Goal: Transaction & Acquisition: Purchase product/service

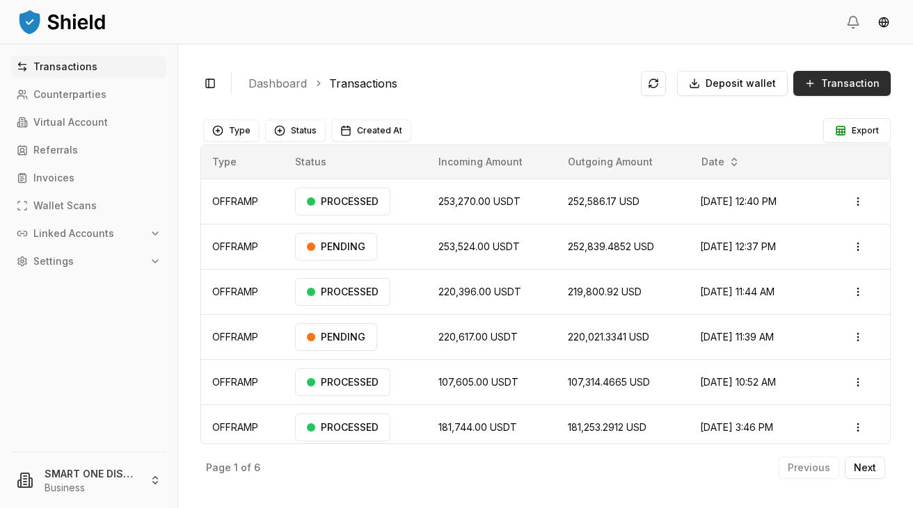
click at [838, 86] on span "Transaction" at bounding box center [850, 84] width 58 height 14
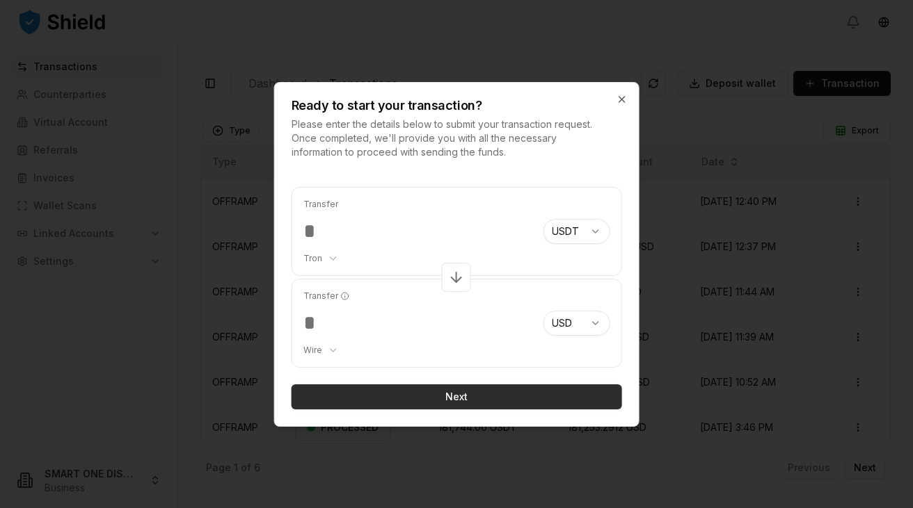
type input "******"
click at [453, 399] on button "Next" at bounding box center [456, 397] width 330 height 25
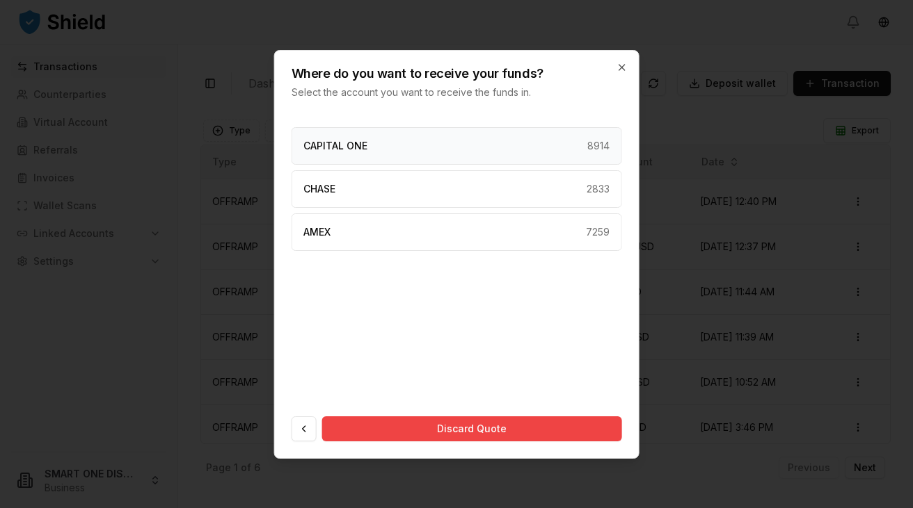
click at [426, 145] on div "CAPITAL ONE 8914" at bounding box center [456, 146] width 330 height 38
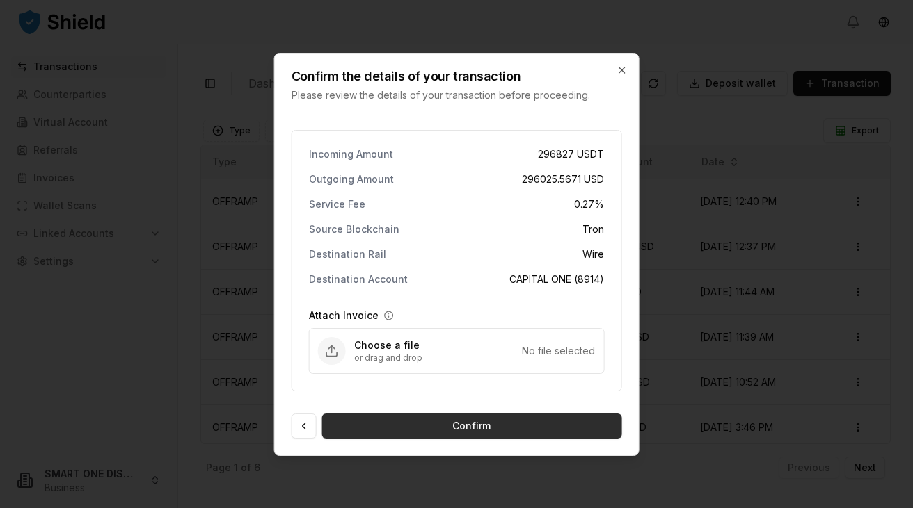
click at [457, 431] on button "Confirm" at bounding box center [472, 426] width 300 height 25
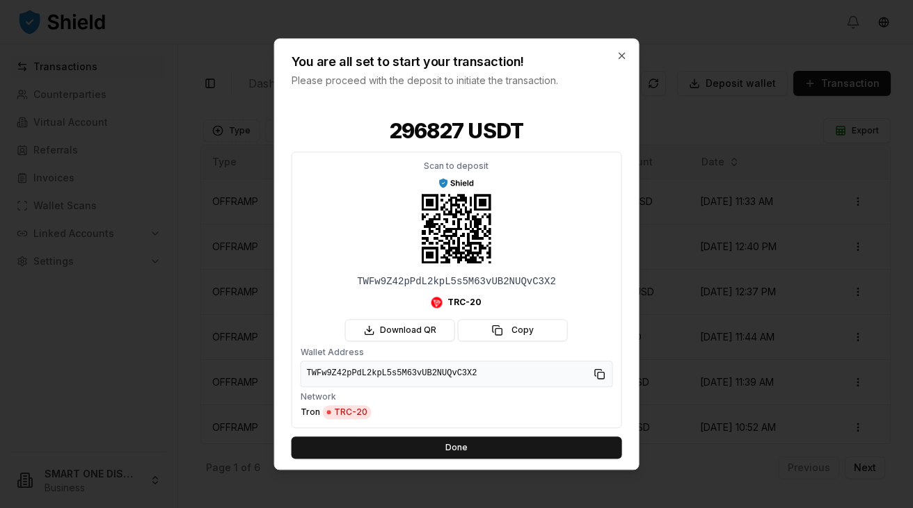
scroll to position [6, 0]
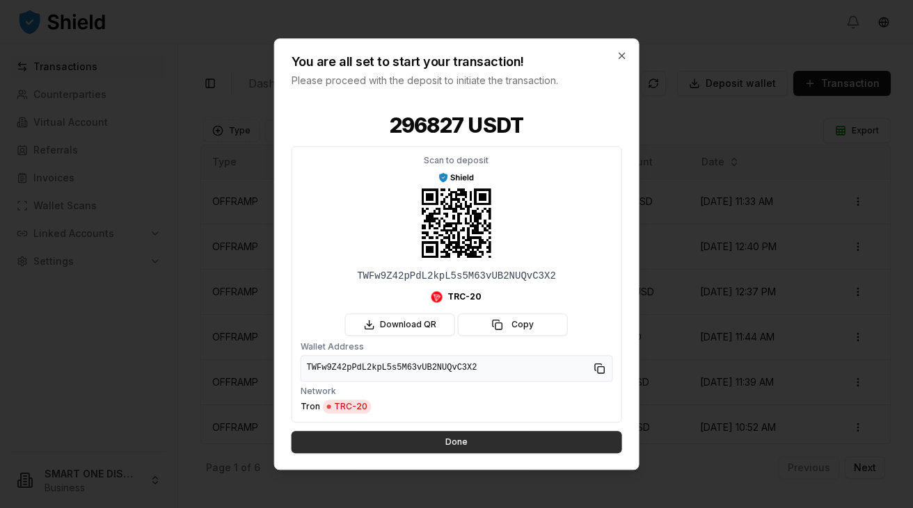
click at [445, 442] on button "Done" at bounding box center [456, 442] width 330 height 22
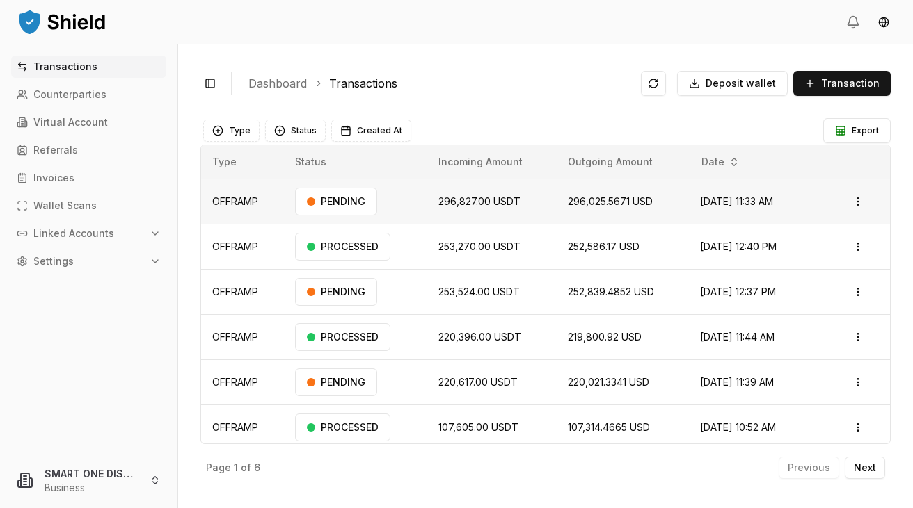
click at [472, 202] on span "296,827.00 USDT" at bounding box center [479, 201] width 82 height 12
click at [857, 201] on html "Transactions Counterparties Virtual Account Referrals Invoices Wallet Scans Lin…" at bounding box center [456, 254] width 913 height 508
click at [822, 255] on p "View Details" at bounding box center [839, 256] width 51 height 8
